Goal: Task Accomplishment & Management: Use online tool/utility

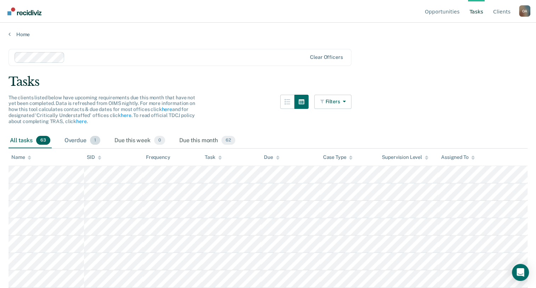
click at [78, 136] on div "Overdue 1" at bounding box center [82, 141] width 39 height 16
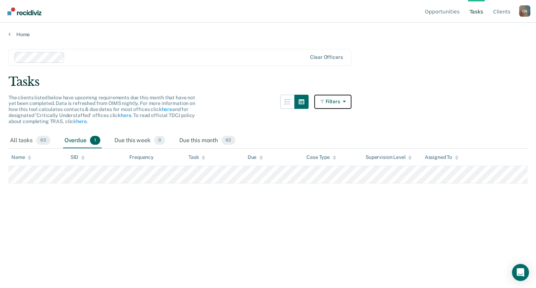
click at [329, 103] on button "Filters" at bounding box center [333, 102] width 38 height 14
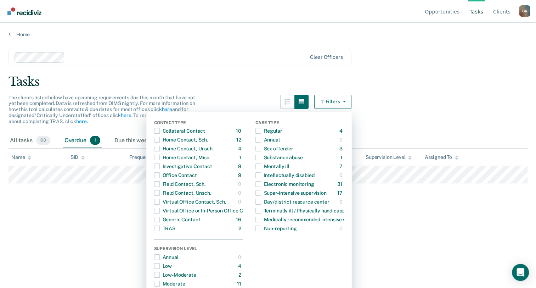
scroll to position [8, 0]
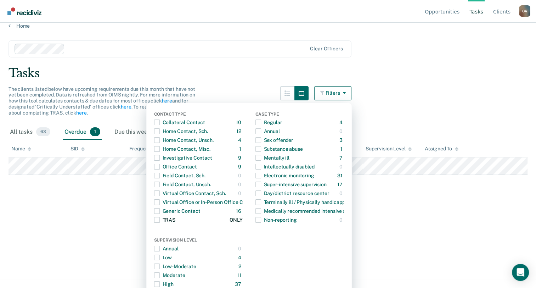
click at [160, 217] on span "Dropdown Menu" at bounding box center [157, 220] width 6 height 6
click at [45, 217] on main "Clear officers Tasks The clients listed below have upcoming requirements due th…" at bounding box center [268, 153] width 536 height 248
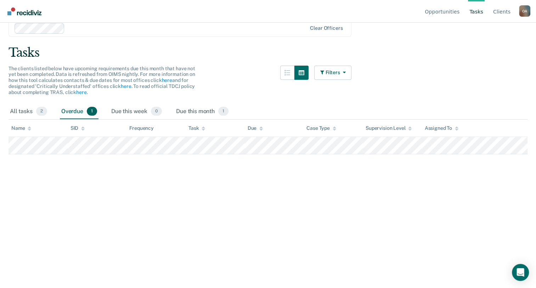
scroll to position [49, 0]
